Goal: Task Accomplishment & Management: Use online tool/utility

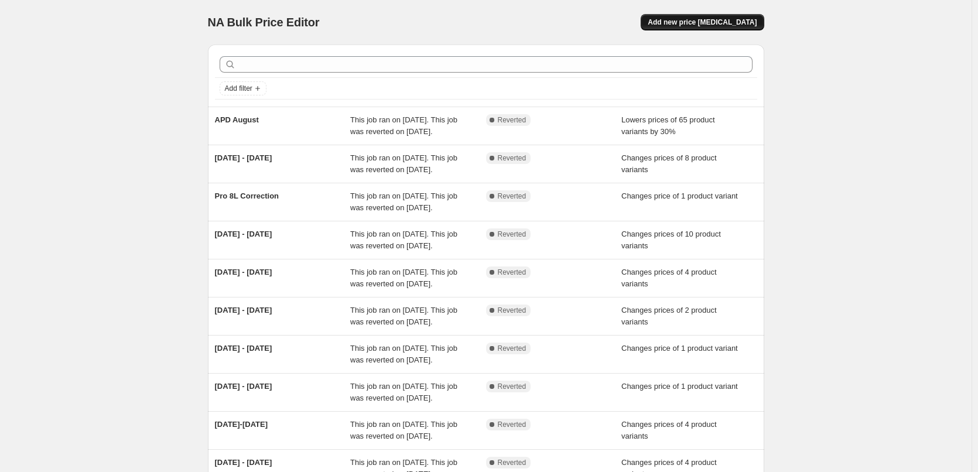
click at [743, 30] on button "Add new price [MEDICAL_DATA]" at bounding box center [701, 22] width 123 height 16
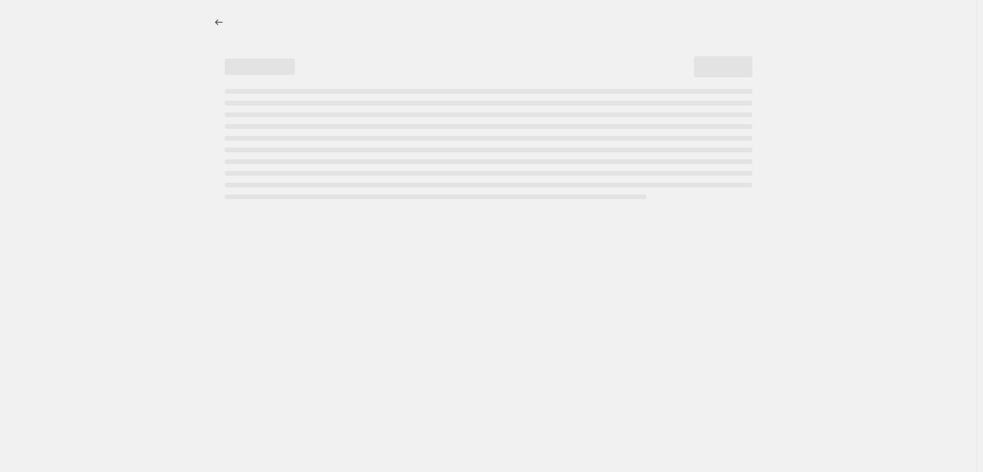
select select "percentage"
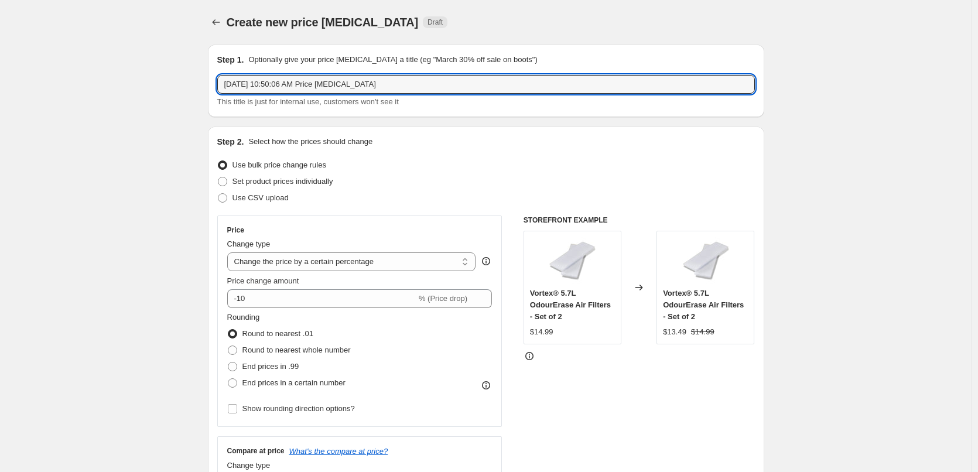
drag, startPoint x: 447, startPoint y: 84, endPoint x: 70, endPoint y: 69, distance: 377.9
click at [265, 85] on input "21-" at bounding box center [485, 84] width 537 height 19
type input "[DATE]-[DATE]"
click at [235, 181] on span "Set product prices individually" at bounding box center [282, 181] width 101 height 9
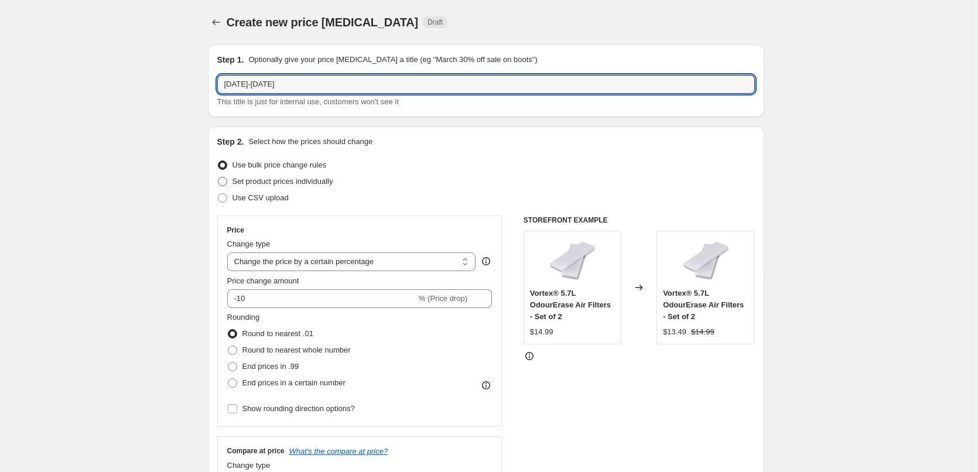
click at [218, 177] on input "Set product prices individually" at bounding box center [218, 177] width 1 height 1
radio input "true"
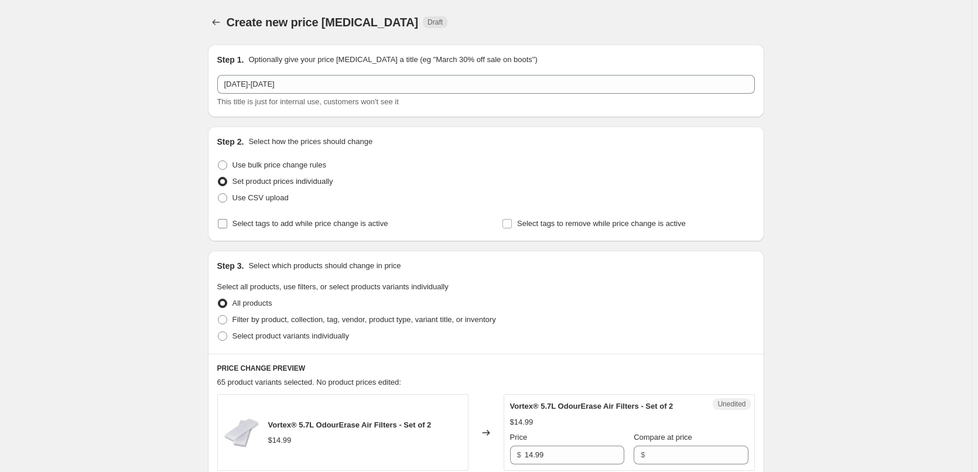
click at [320, 227] on span "Select tags to add while price change is active" at bounding box center [310, 223] width 156 height 9
click at [227, 227] on input "Select tags to add while price change is active" at bounding box center [222, 223] width 9 height 9
checkbox input "true"
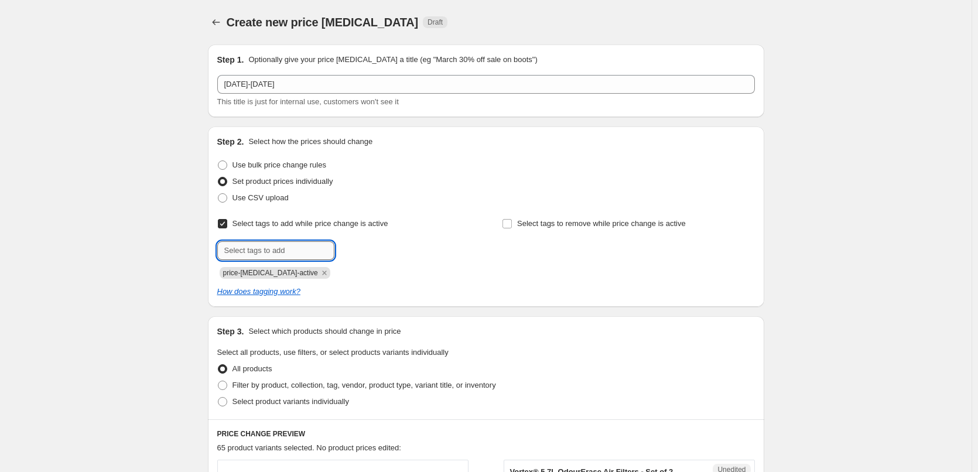
click at [263, 247] on input "text" at bounding box center [275, 250] width 117 height 19
type input "sale"
click at [354, 251] on b "Add" at bounding box center [350, 249] width 13 height 8
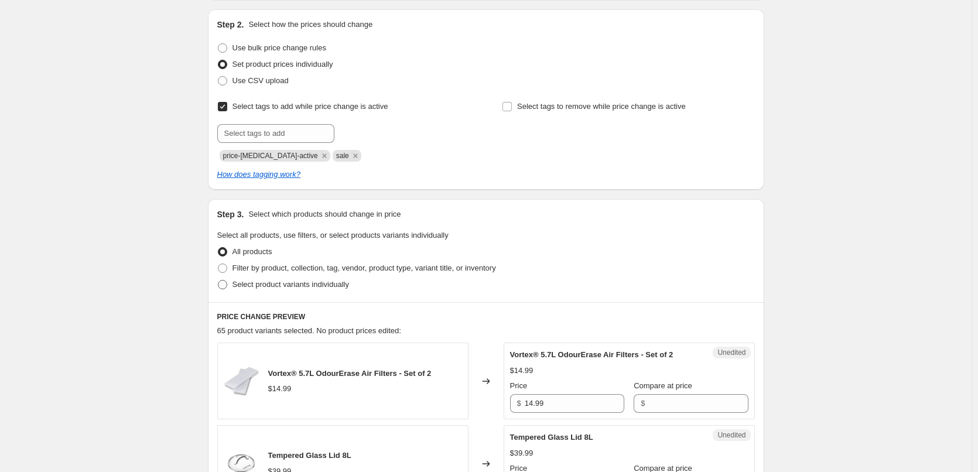
click at [224, 284] on span at bounding box center [222, 284] width 9 height 9
click at [218, 280] on input "Select product variants individually" at bounding box center [218, 280] width 1 height 1
radio input "true"
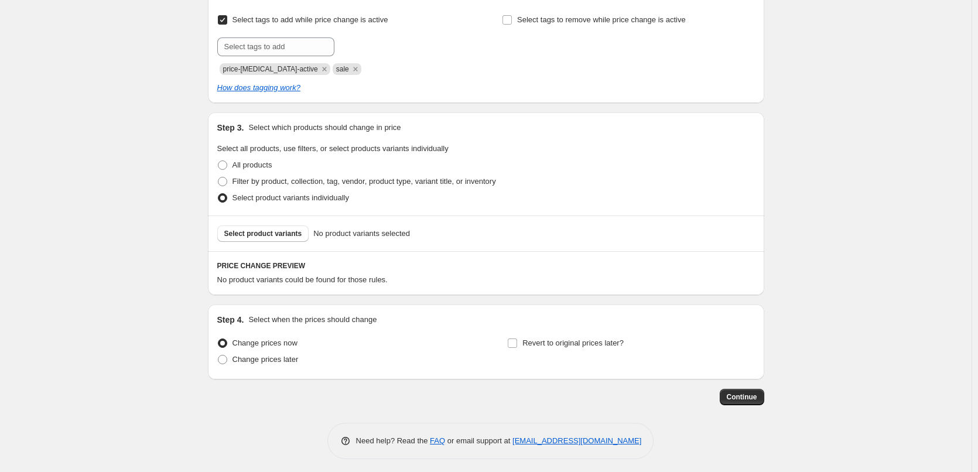
scroll to position [208, 0]
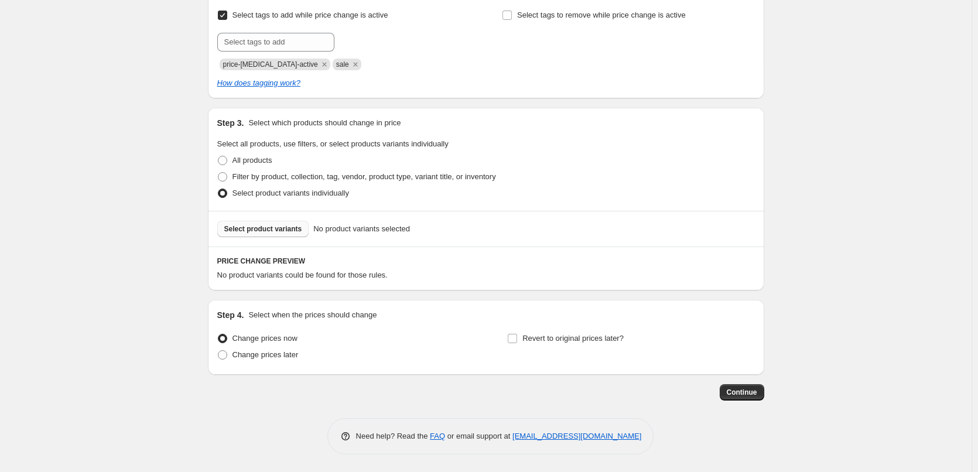
click at [269, 229] on span "Select product variants" at bounding box center [263, 228] width 78 height 9
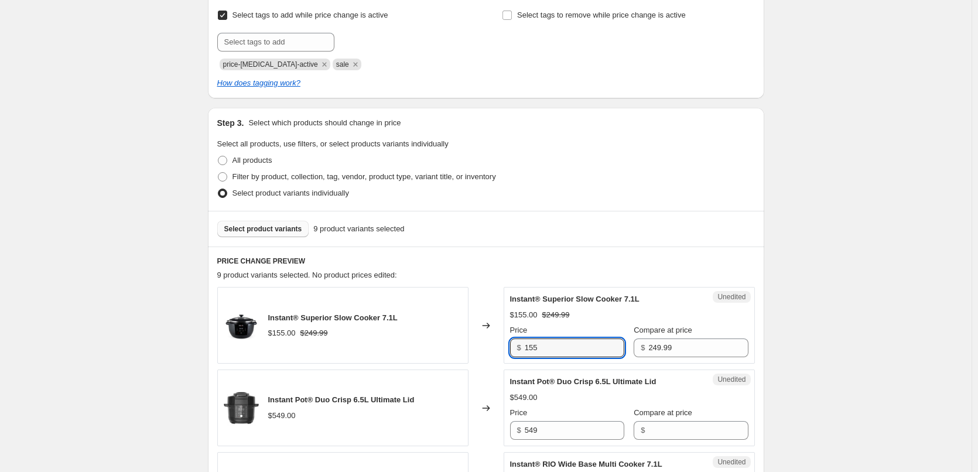
drag, startPoint x: 550, startPoint y: 348, endPoint x: 467, endPoint y: 353, distance: 83.8
click at [469, 353] on div "Instant® Superior Slow Cooker 7.1L $155.00 $249.99 Changed to Unedited Instant®…" at bounding box center [485, 325] width 537 height 77
type input "162.49"
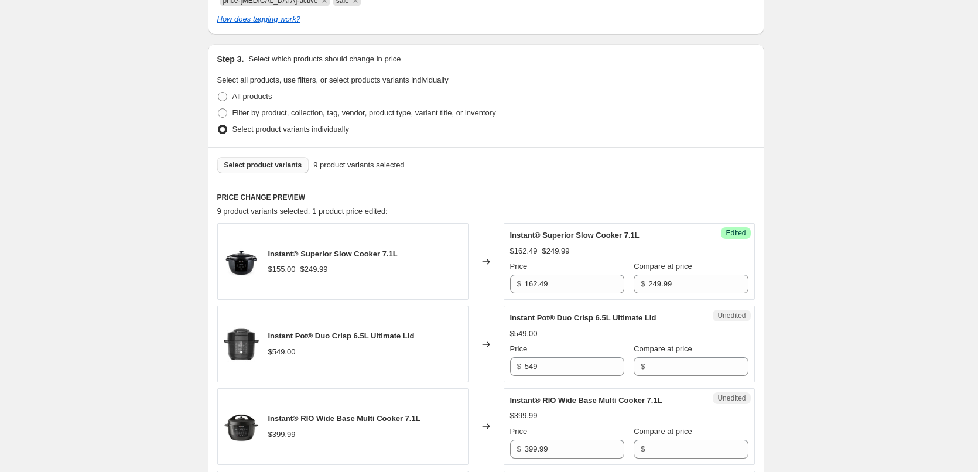
scroll to position [384, 0]
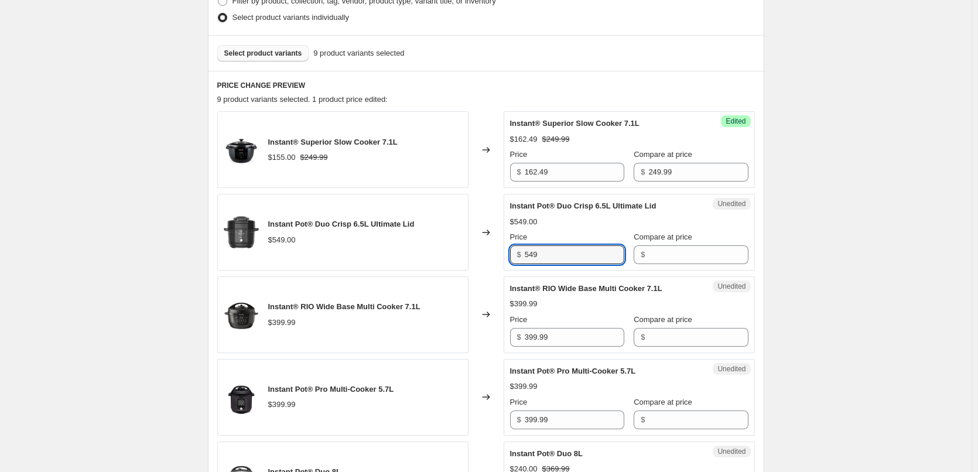
drag, startPoint x: 564, startPoint y: 253, endPoint x: 489, endPoint y: 260, distance: 75.2
click at [489, 260] on div "Instant Pot® Duo Crisp 6.5L Ultimate Lid $549.00 Changed to Unedited Instant Po…" at bounding box center [485, 232] width 537 height 77
click at [671, 250] on input "Compare at price" at bounding box center [698, 254] width 100 height 19
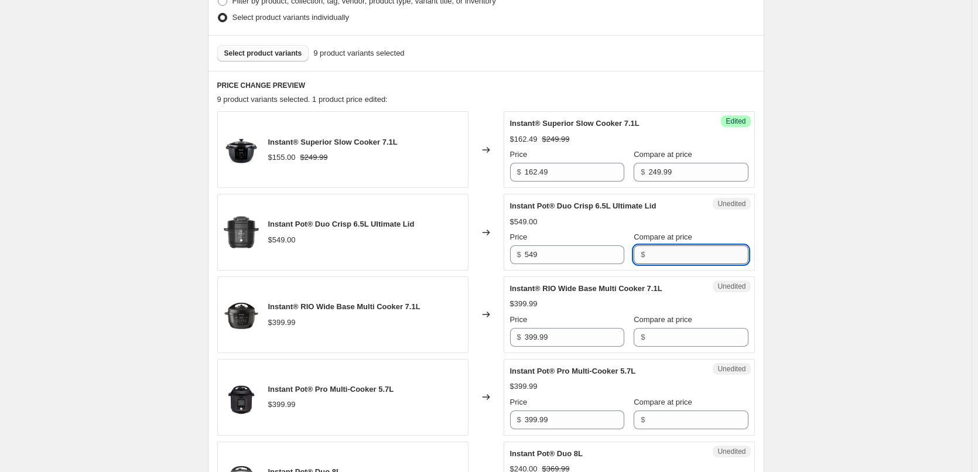
paste input "549"
type input "549"
drag, startPoint x: 509, startPoint y: 253, endPoint x: 495, endPoint y: 253, distance: 13.5
click at [500, 253] on div "Instant Pot® Duo Crisp 6.5L Ultimate Lid $549.00 Changed to Unedited Instant Po…" at bounding box center [485, 232] width 537 height 77
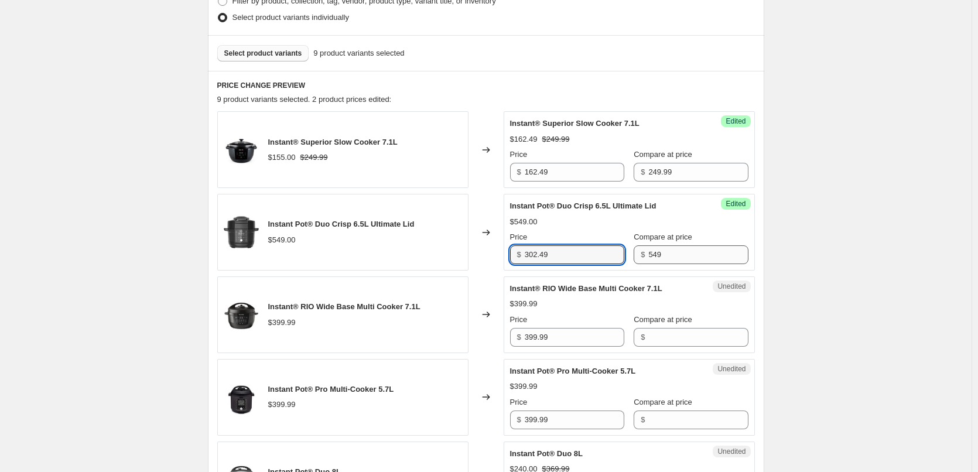
type input "302.49"
click at [677, 255] on input "549" at bounding box center [698, 254] width 100 height 19
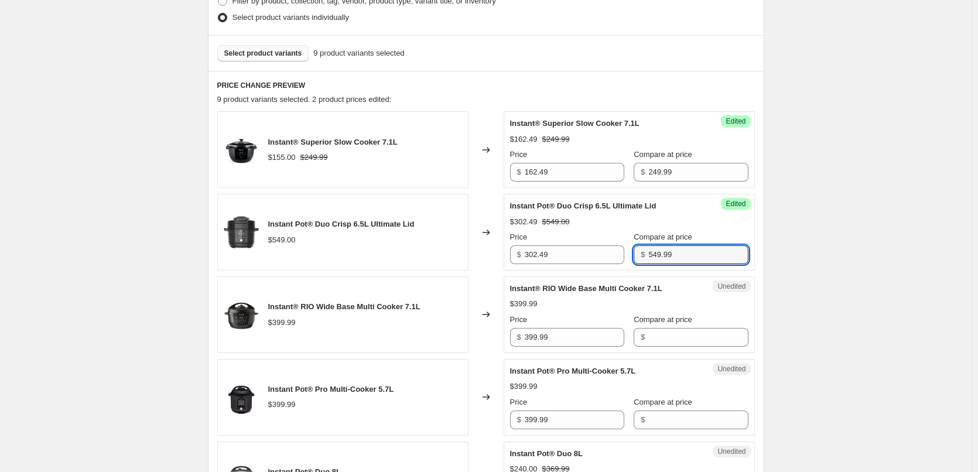
type input "549.99"
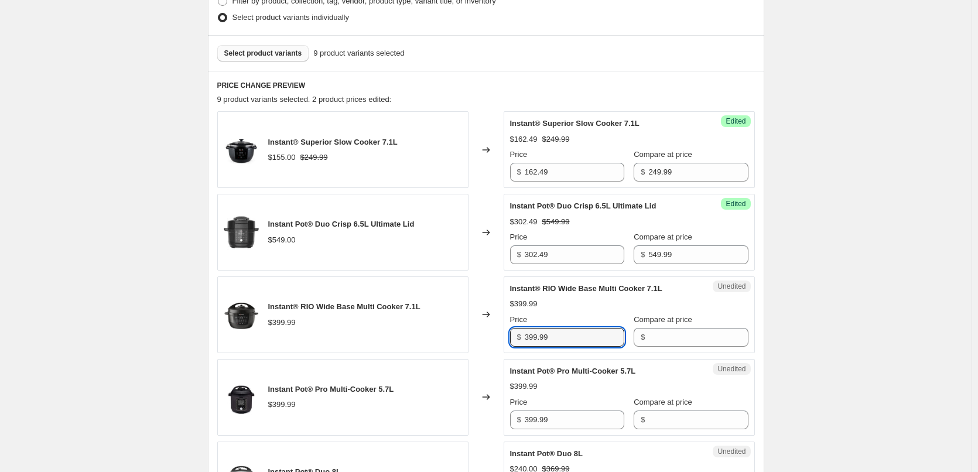
drag, startPoint x: 557, startPoint y: 338, endPoint x: 492, endPoint y: 330, distance: 66.1
click at [492, 330] on div "Instant® RIO Wide Base Multi Cooker 7.1L $399.99 Changed to Unedited Instant® R…" at bounding box center [485, 314] width 537 height 77
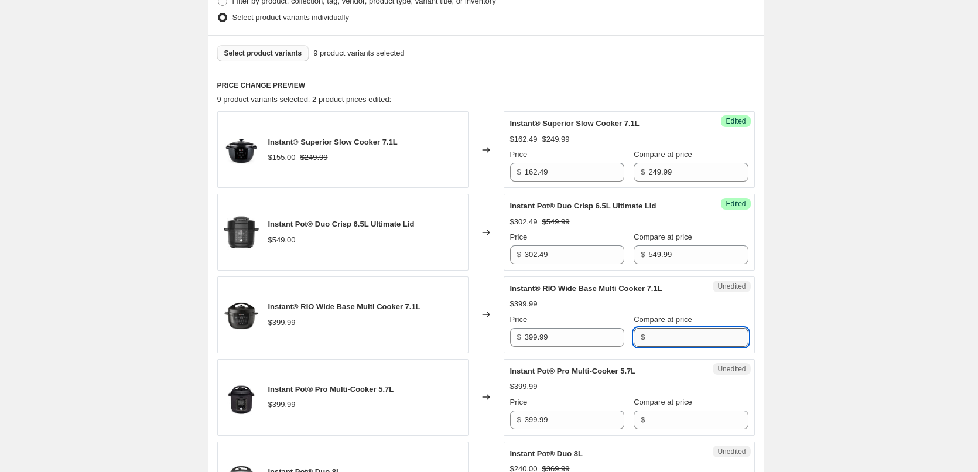
click at [686, 338] on input "Compare at price" at bounding box center [698, 337] width 100 height 19
paste input "399.99"
type input "399.99"
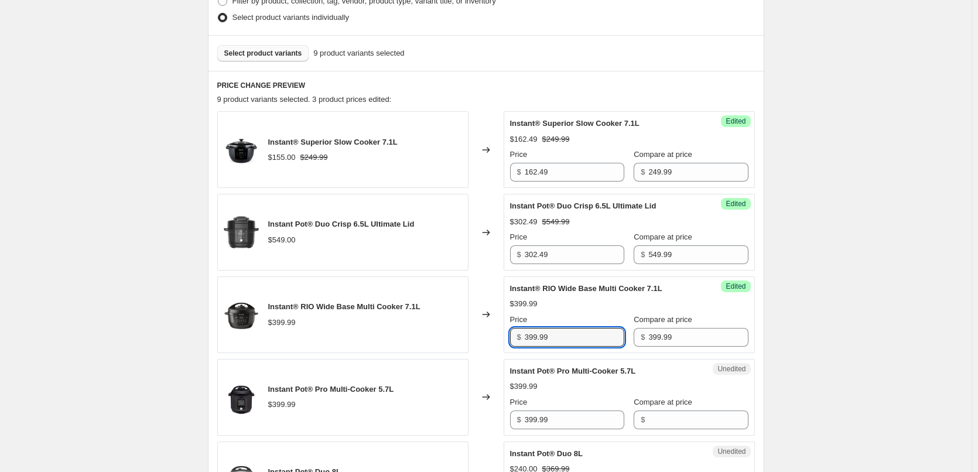
drag, startPoint x: 558, startPoint y: 337, endPoint x: 511, endPoint y: 338, distance: 46.9
click at [511, 338] on div "Success Edited Instant® RIO Wide Base Multi Cooker 7.1L $399.99 Price $ 399.99 …" at bounding box center [628, 314] width 251 height 77
type input "219.99"
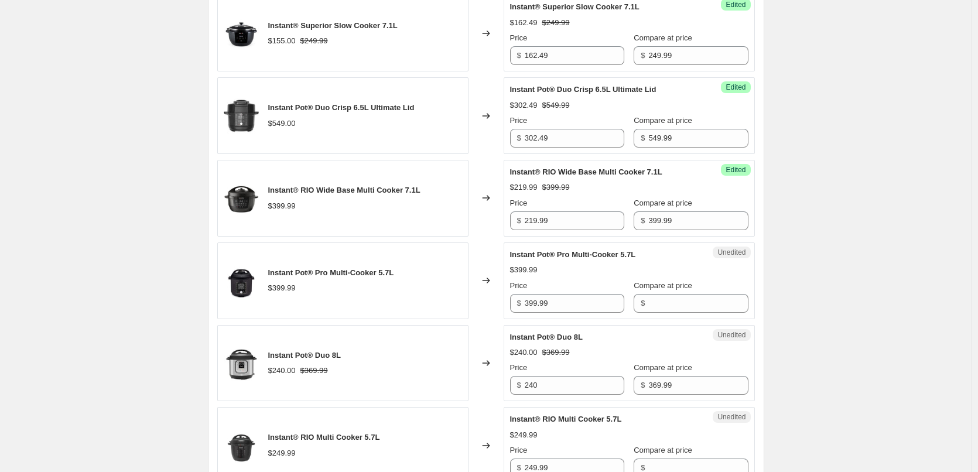
scroll to position [501, 0]
drag, startPoint x: 538, startPoint y: 304, endPoint x: 513, endPoint y: 306, distance: 25.3
click at [513, 306] on div "$ 399.99" at bounding box center [567, 302] width 114 height 19
click at [662, 303] on input "Compare at price" at bounding box center [698, 302] width 100 height 19
paste input "399.99"
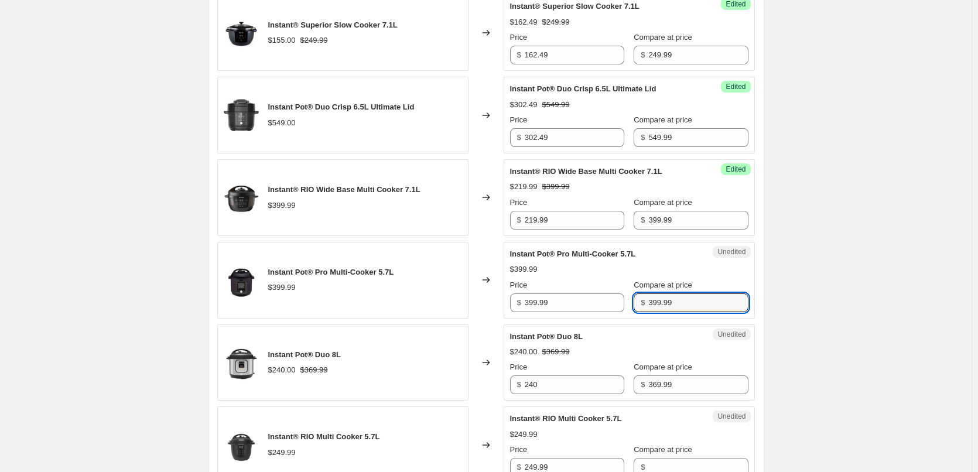
type input "399.99"
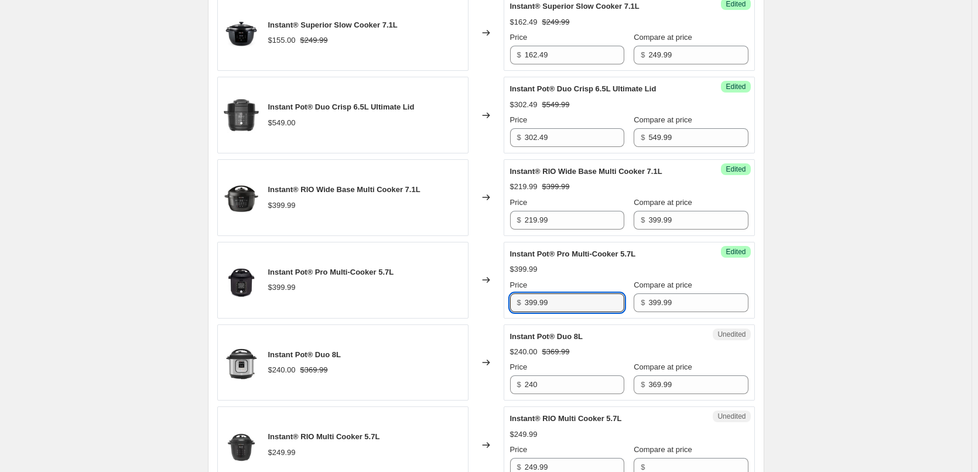
drag, startPoint x: 584, startPoint y: 307, endPoint x: 507, endPoint y: 304, distance: 76.7
click at [506, 305] on div "Success Edited Instant Pot® Pro Multi-Cooker 5.7L $399.99 Price $ 399.99 Compar…" at bounding box center [628, 280] width 251 height 77
type input "279.99"
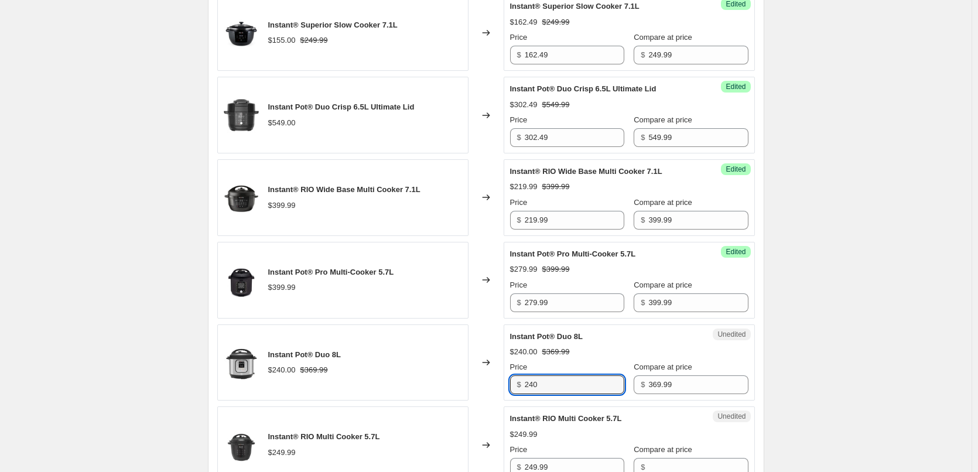
drag, startPoint x: 565, startPoint y: 390, endPoint x: 502, endPoint y: 388, distance: 63.3
click at [502, 388] on div "Instant Pot® Duo 8L $240.00 $369.99 Changed to Unedited Instant Pot® Duo 8L $24…" at bounding box center [485, 362] width 537 height 77
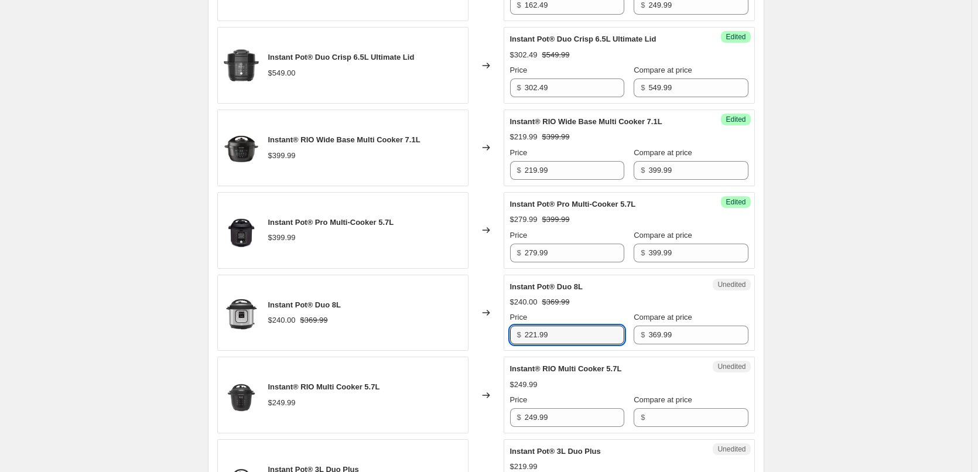
scroll to position [618, 0]
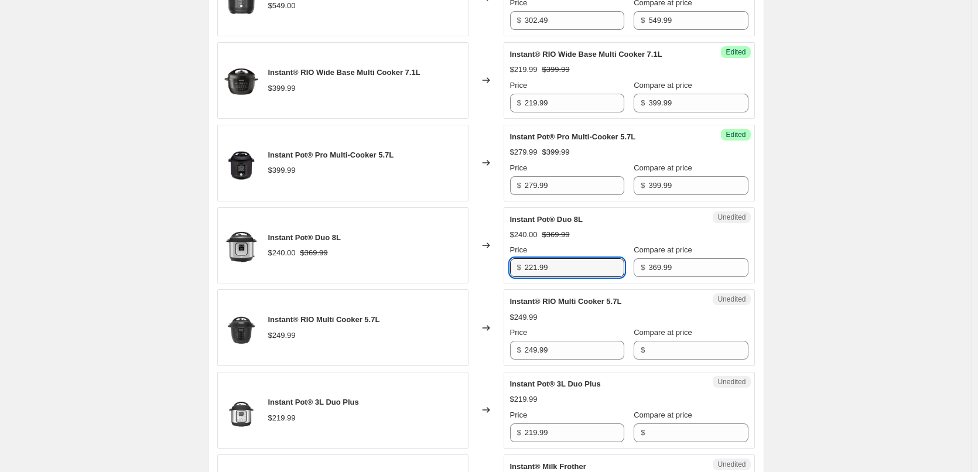
type input "221.99"
click at [577, 340] on div "Price $ 249.99" at bounding box center [567, 343] width 114 height 33
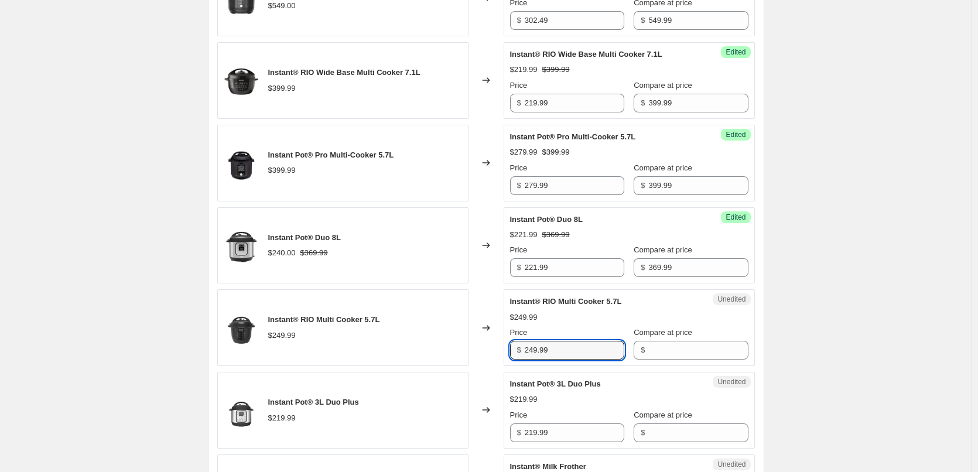
drag, startPoint x: 568, startPoint y: 353, endPoint x: 508, endPoint y: 355, distance: 60.3
click at [508, 355] on div "Unedited Instant® RIO Multi Cooker 5.7L $249.99 Price $ 249.99 Compare at price…" at bounding box center [628, 327] width 251 height 77
click at [664, 351] on input "Compare at price" at bounding box center [698, 350] width 100 height 19
paste input "249.99"
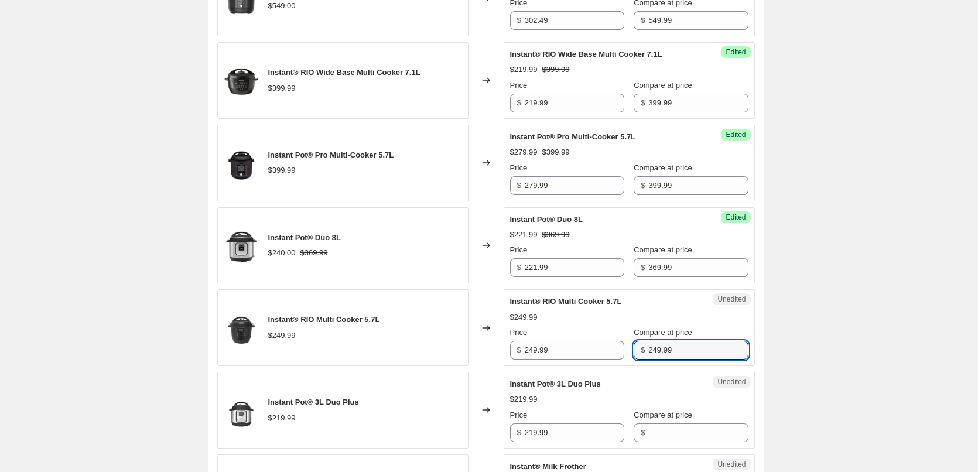
type input "249.99"
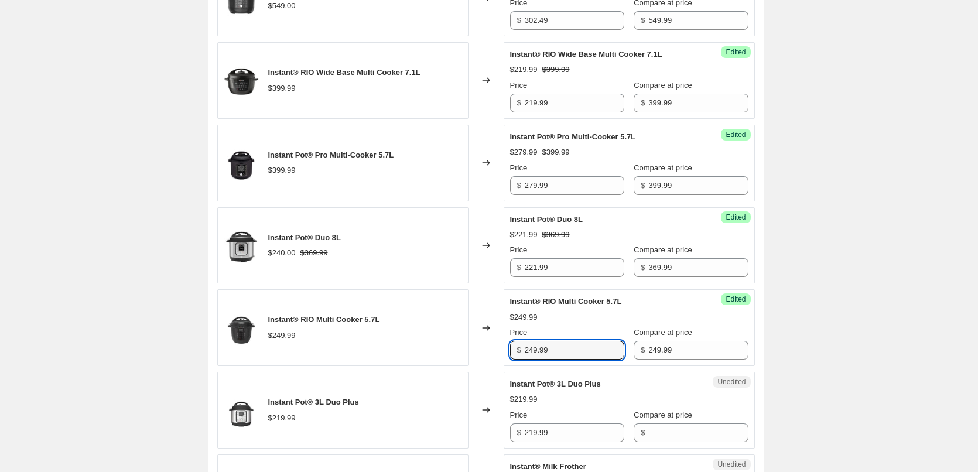
drag, startPoint x: 558, startPoint y: 351, endPoint x: 489, endPoint y: 347, distance: 69.2
click at [490, 346] on div "Instant® RIO Multi Cooker 5.7L $249.99 Changed to Success Edited Instant® RIO M…" at bounding box center [485, 327] width 537 height 77
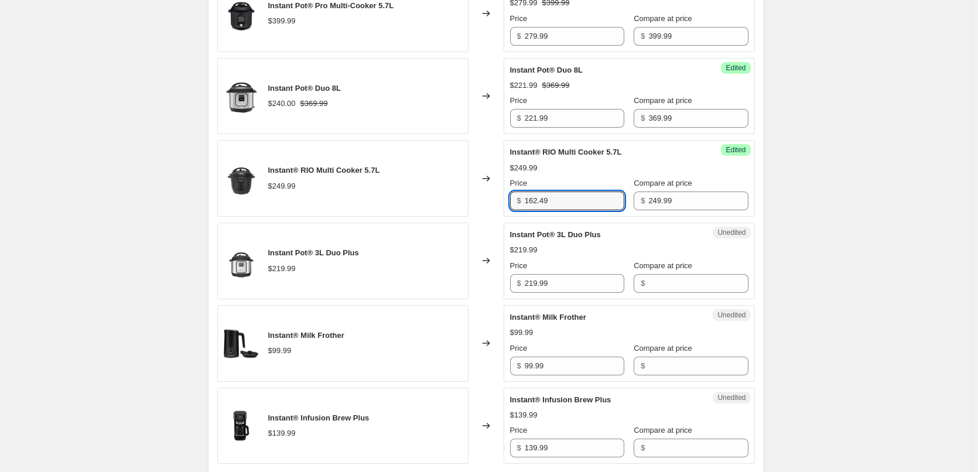
scroll to position [794, 0]
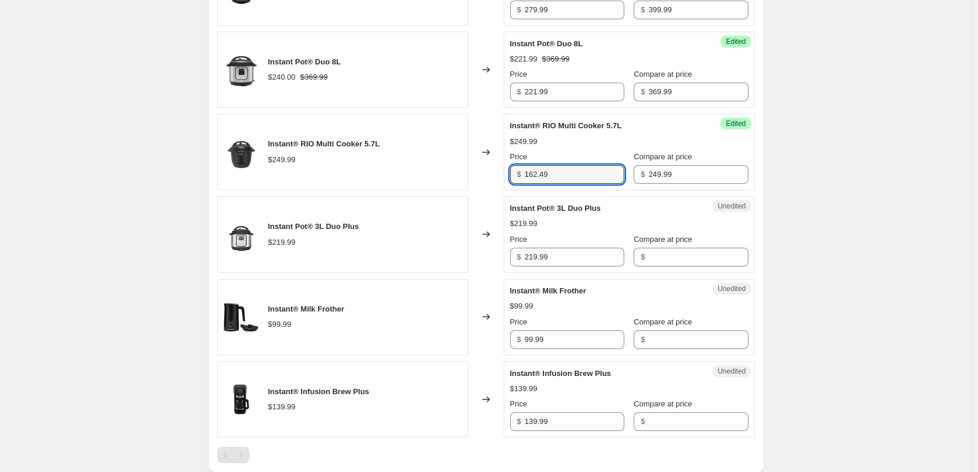
type input "162.49"
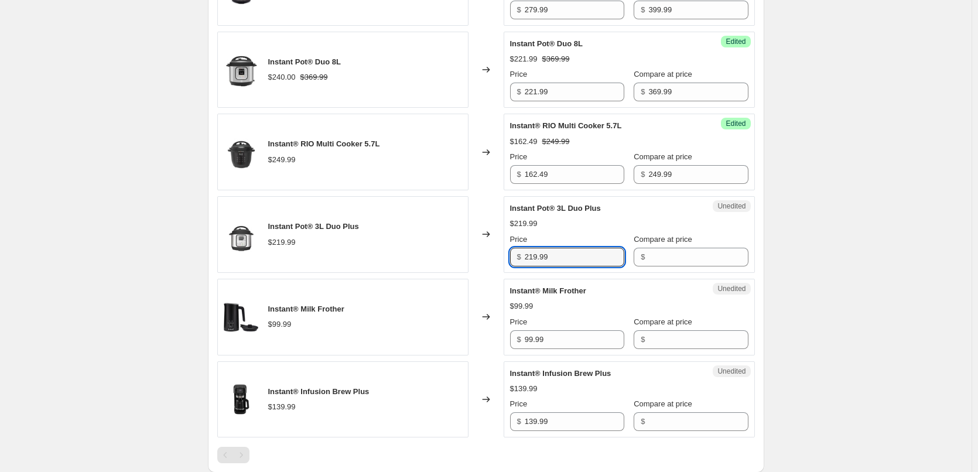
drag, startPoint x: 561, startPoint y: 262, endPoint x: 512, endPoint y: 260, distance: 49.2
click at [512, 260] on div "$ 219.99" at bounding box center [567, 257] width 114 height 19
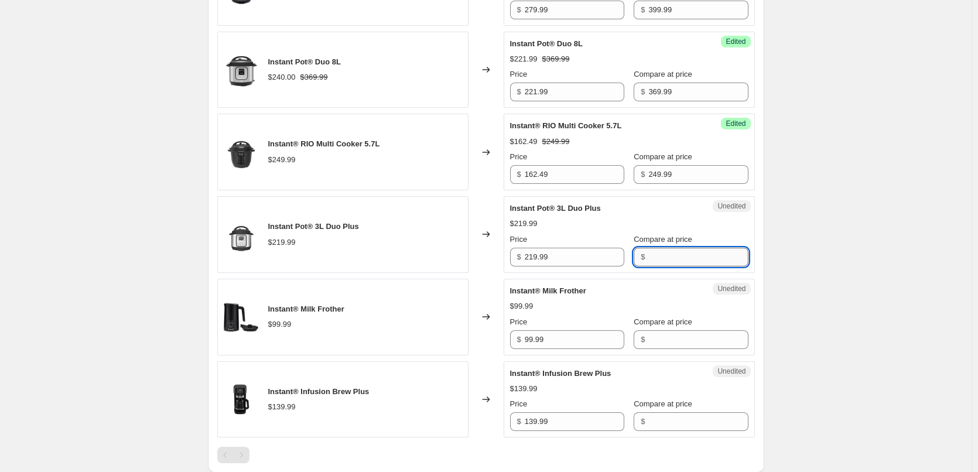
click at [659, 260] on input "Compare at price" at bounding box center [698, 257] width 100 height 19
paste input "219.99"
type input "219.99"
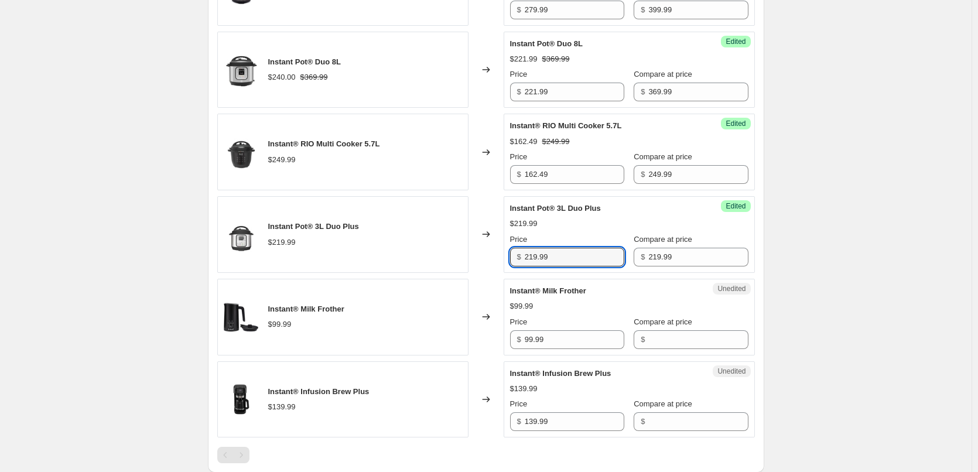
drag, startPoint x: 565, startPoint y: 259, endPoint x: 491, endPoint y: 262, distance: 74.4
click at [491, 262] on div "Instant Pot® 3L Duo Plus $219.99 Changed to Success Edited Instant Pot® 3L Duo …" at bounding box center [485, 234] width 537 height 77
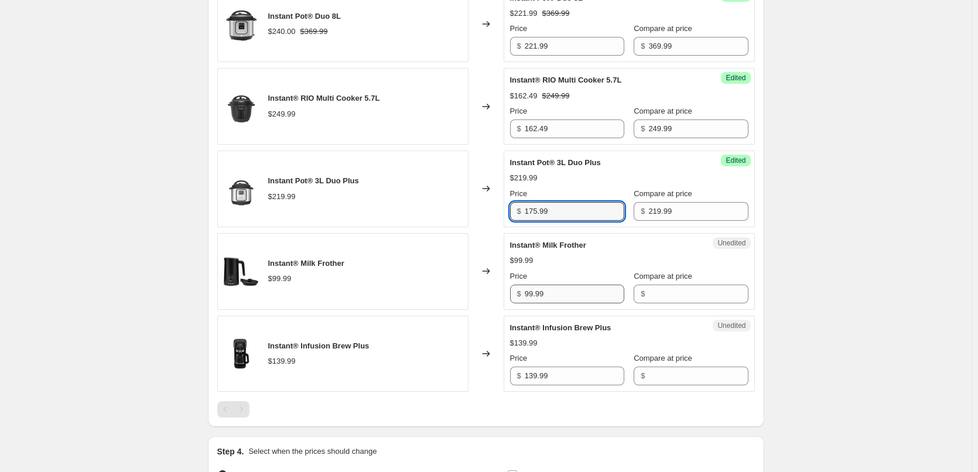
scroll to position [852, 0]
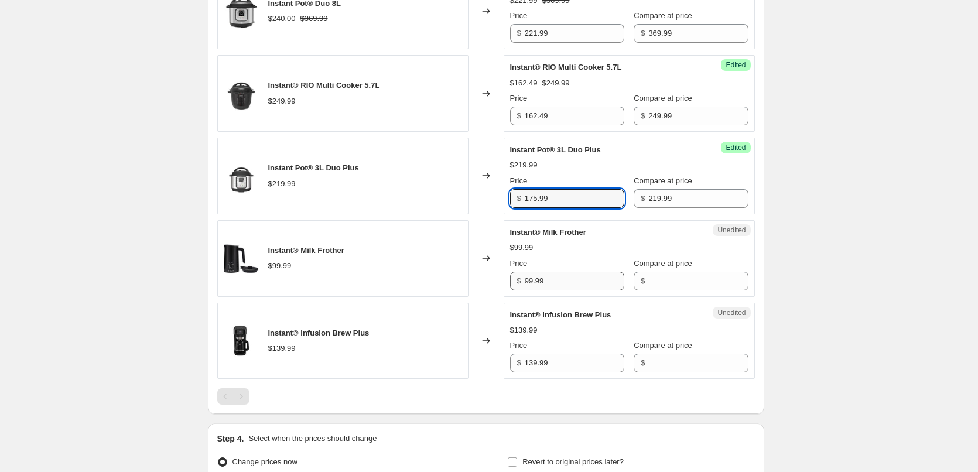
type input "175.99"
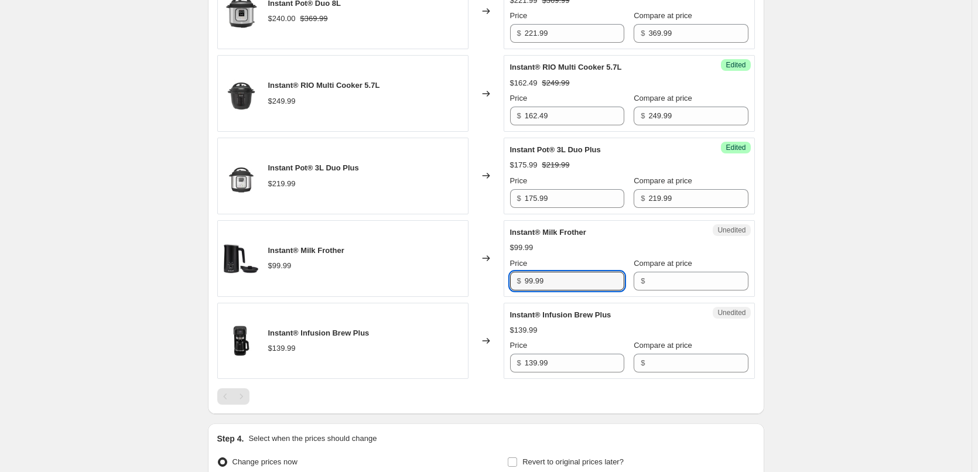
drag, startPoint x: 556, startPoint y: 284, endPoint x: 502, endPoint y: 283, distance: 53.9
click at [502, 283] on div "Instant® Milk Frother $99.99 Changed to Unedited Instant® Milk Frother $99.99 P…" at bounding box center [485, 258] width 537 height 77
click at [678, 276] on input "Compare at price" at bounding box center [698, 281] width 100 height 19
paste input "99.99"
type input "99.99"
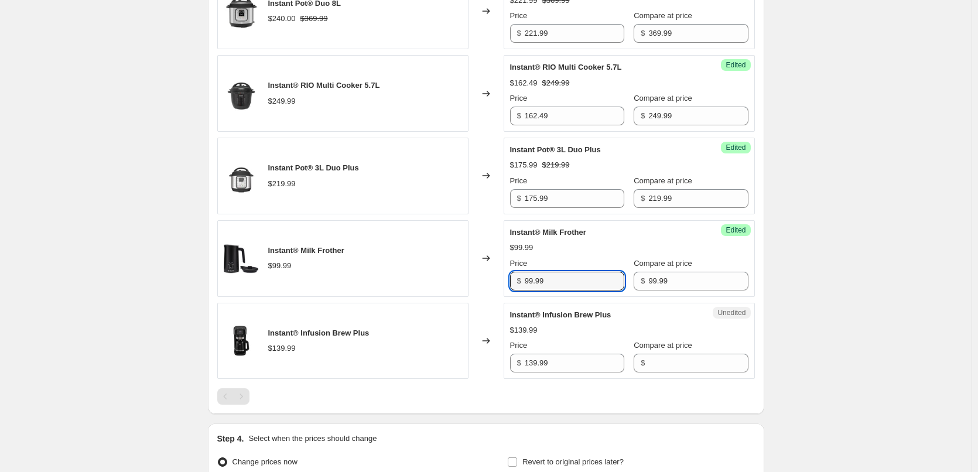
drag, startPoint x: 535, startPoint y: 280, endPoint x: 491, endPoint y: 279, distance: 44.5
click at [491, 279] on div "Instant® Milk Frother $99.99 Changed to Success Edited Instant® Milk Frother $9…" at bounding box center [485, 258] width 537 height 77
type input "59.99"
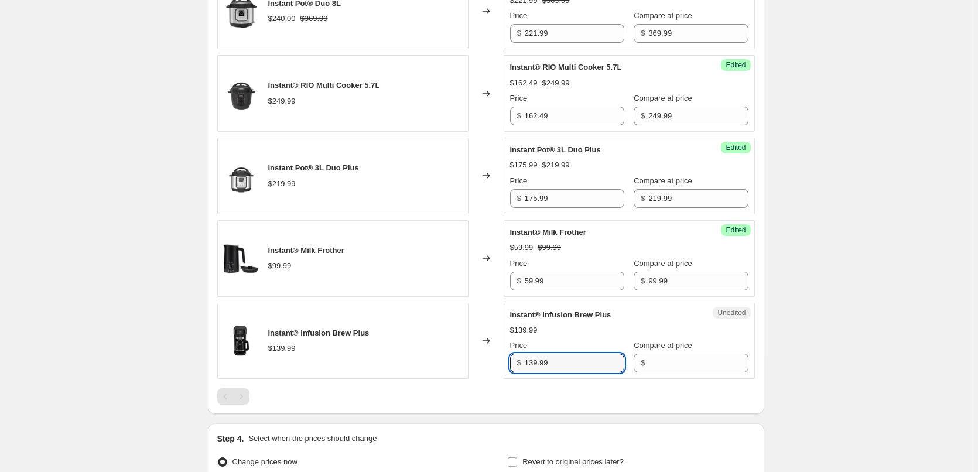
drag, startPoint x: 553, startPoint y: 360, endPoint x: 492, endPoint y: 368, distance: 61.9
click at [492, 368] on div "Instant® Infusion Brew Plus $139.99 Changed to Unedited Instant® Infusion Brew …" at bounding box center [485, 341] width 537 height 77
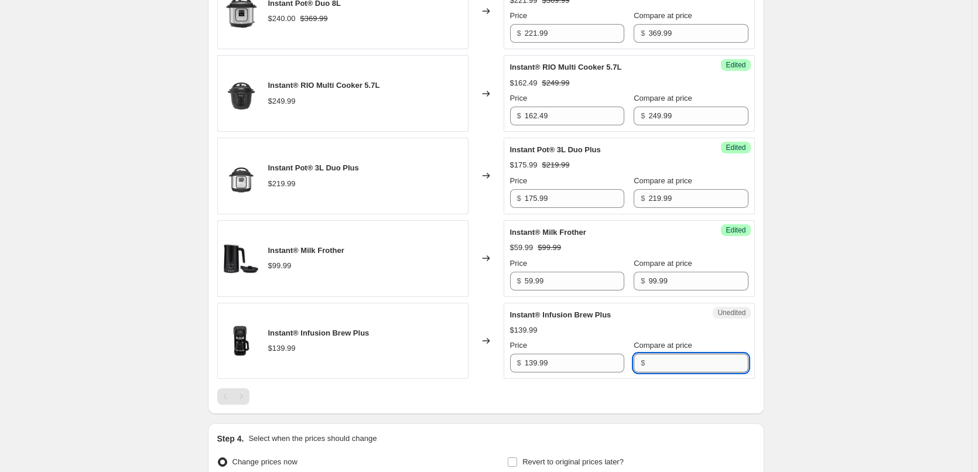
click at [677, 364] on input "Compare at price" at bounding box center [698, 363] width 100 height 19
paste input "139.99"
type input "139.99"
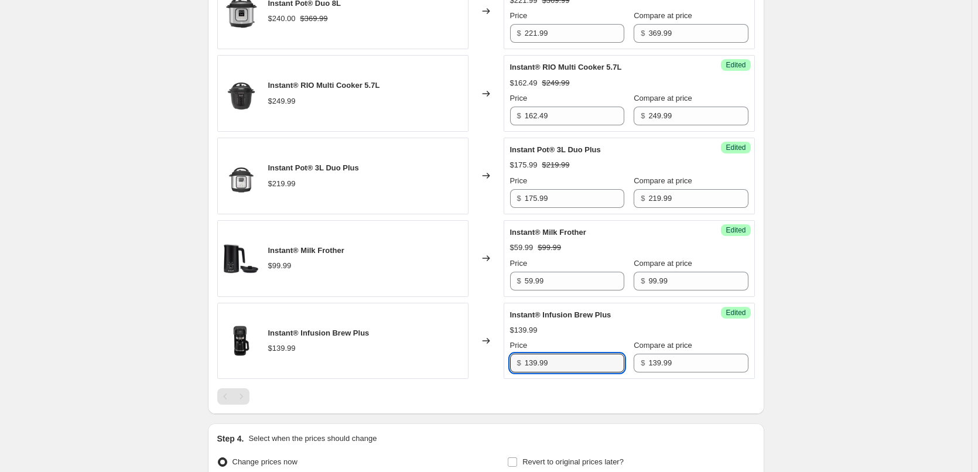
drag, startPoint x: 572, startPoint y: 364, endPoint x: 469, endPoint y: 362, distance: 102.5
click at [471, 362] on div "Instant® Infusion Brew Plus $139.99 Changed to Success Edited Instant® Infusion…" at bounding box center [485, 341] width 537 height 77
type input "83.99"
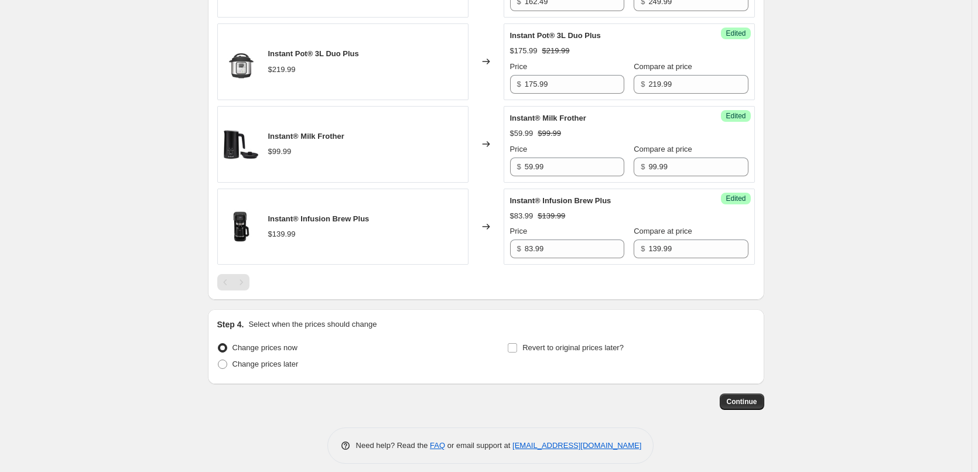
scroll to position [969, 0]
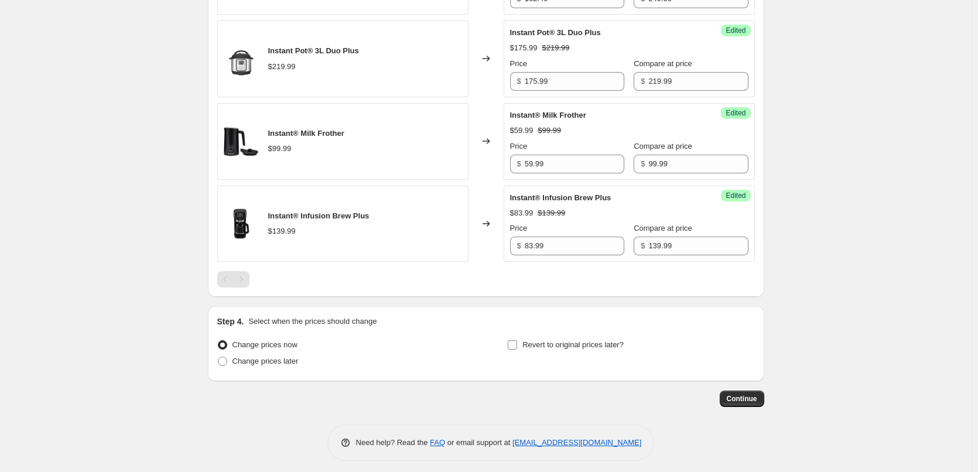
click at [516, 347] on input "Revert to original prices later?" at bounding box center [512, 344] width 9 height 9
checkbox input "true"
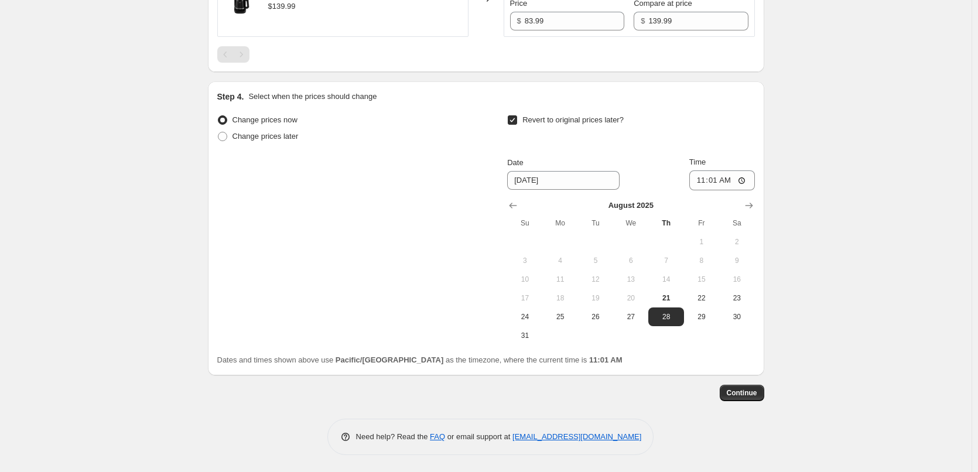
scroll to position [1195, 0]
click at [639, 321] on button "27" at bounding box center [630, 316] width 35 height 19
type input "[DATE]"
click at [717, 180] on input "11:01" at bounding box center [722, 180] width 66 height 20
type input "23:55"
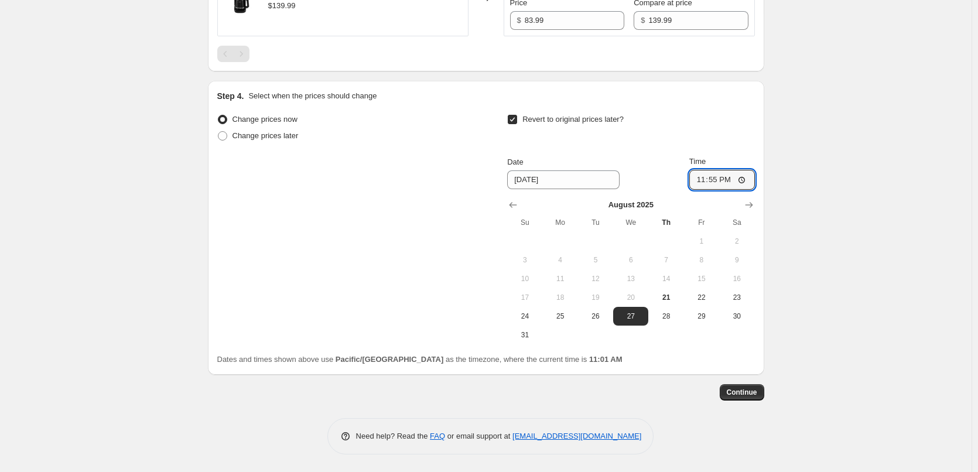
click at [752, 390] on span "Continue" at bounding box center [741, 392] width 30 height 9
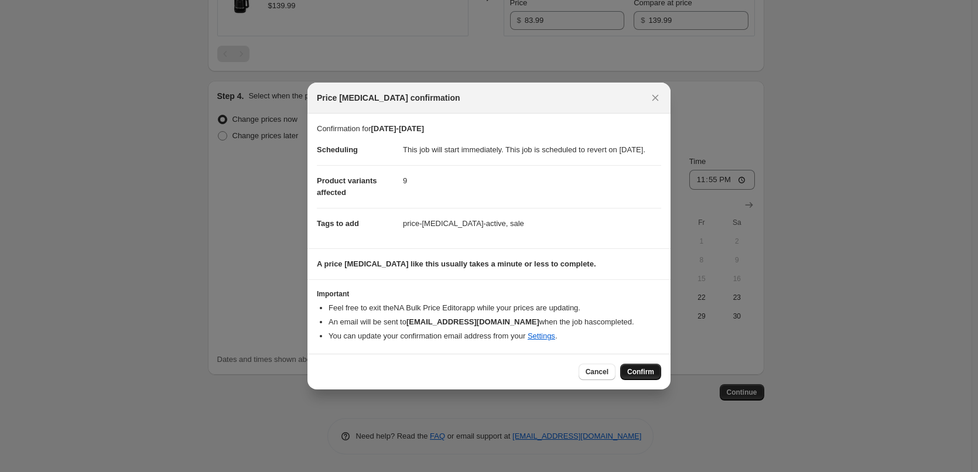
click at [637, 376] on span "Confirm" at bounding box center [640, 371] width 27 height 9
